Goal: Check status

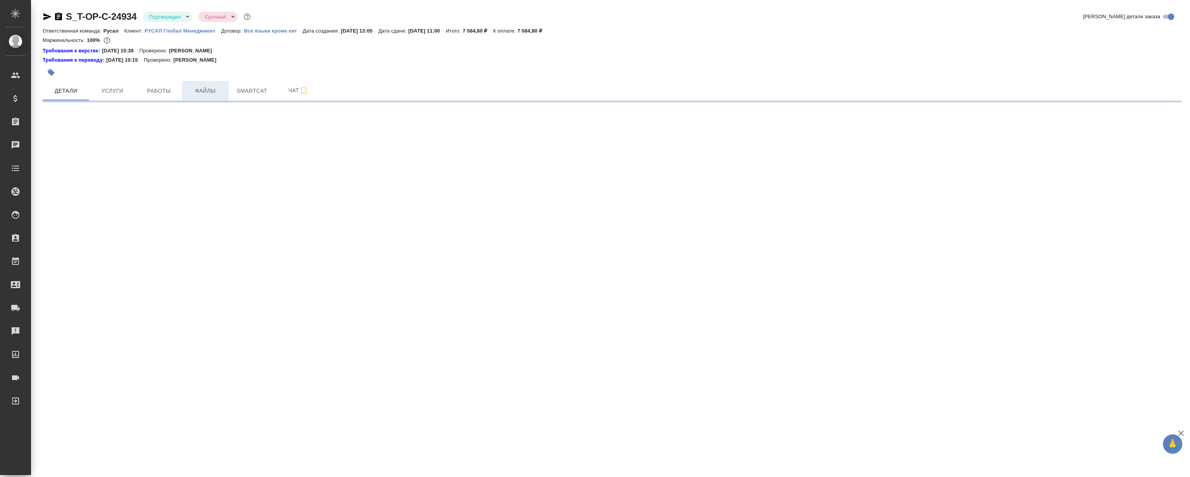
select select "RU"
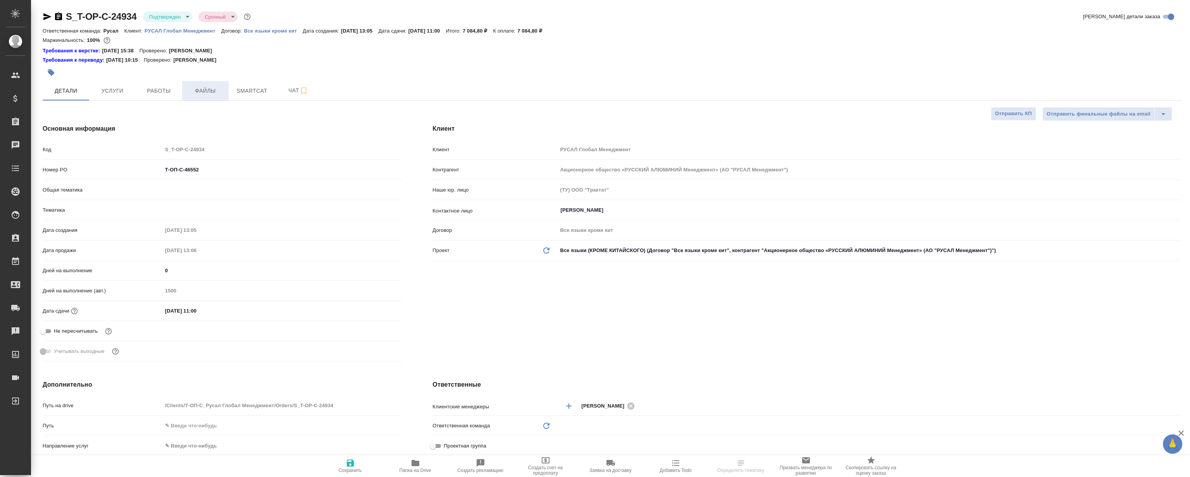
type textarea "x"
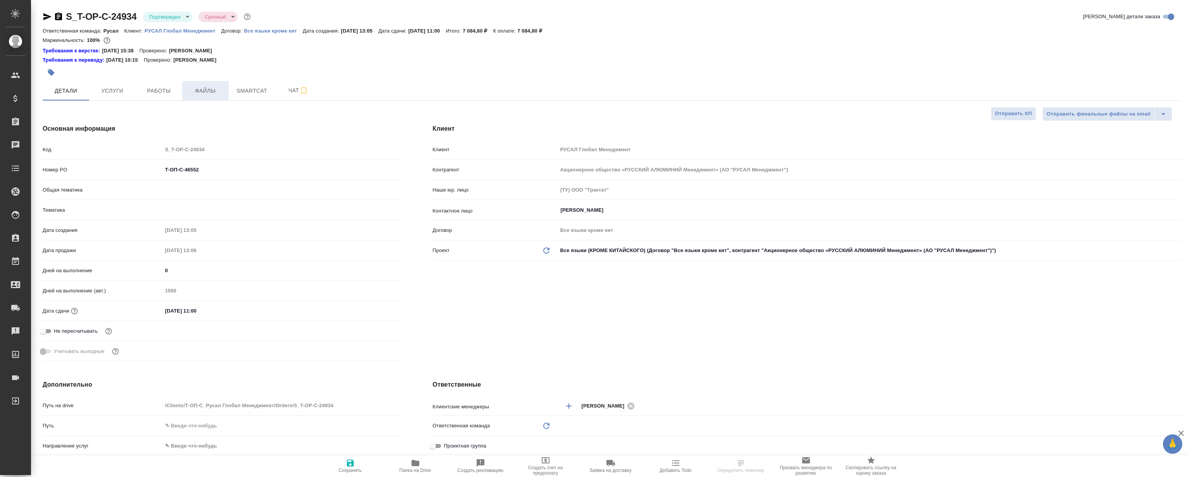
type textarea "x"
type input "Русал"
click at [201, 94] on span "Файлы" at bounding box center [205, 91] width 37 height 10
type input "[PERSON_NAME]"
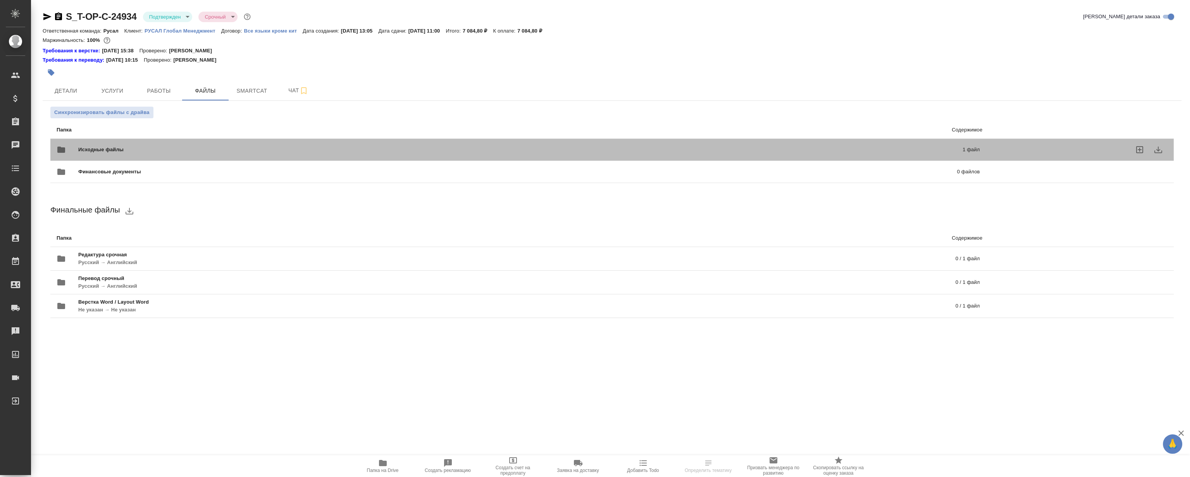
click at [151, 152] on span "Исходные файлы" at bounding box center [310, 150] width 465 height 8
